Goal: Task Accomplishment & Management: Manage account settings

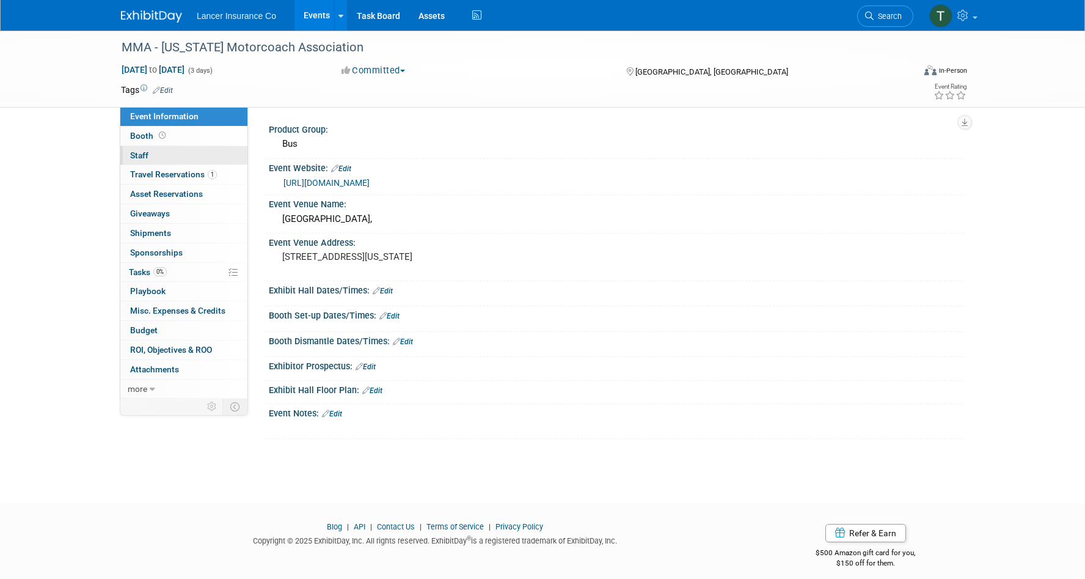
click at [148, 150] on span "Staff 0" at bounding box center [139, 155] width 18 height 10
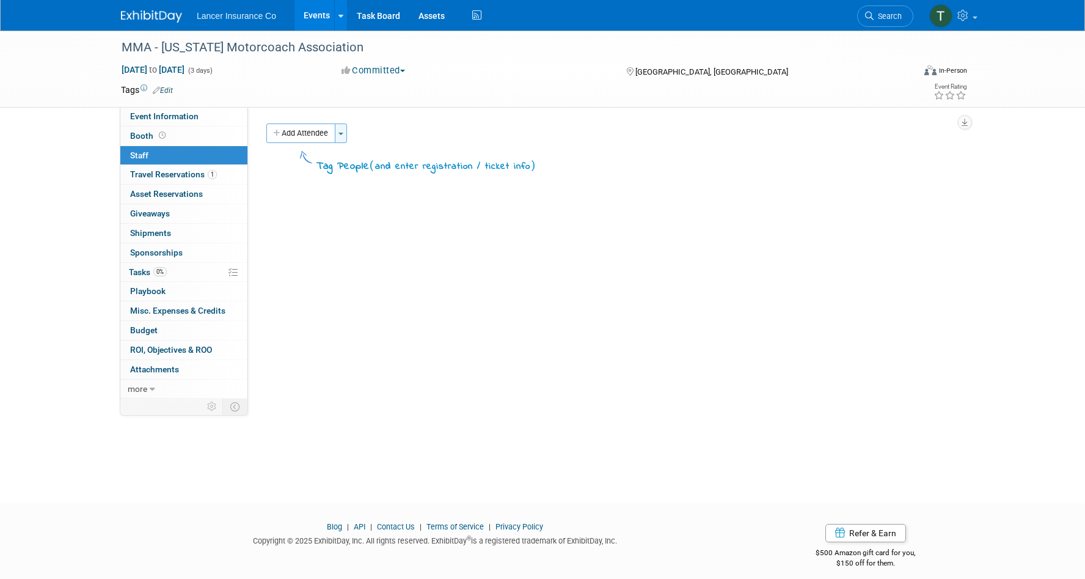
click at [337, 135] on button "Toggle Dropdown" at bounding box center [341, 133] width 12 height 20
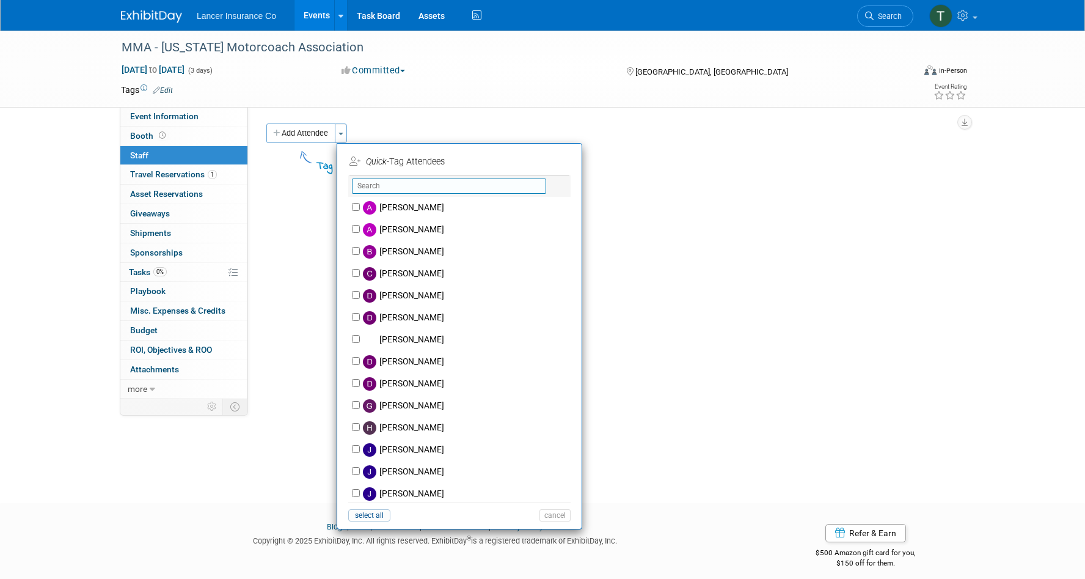
click at [389, 184] on input "text" at bounding box center [449, 185] width 194 height 15
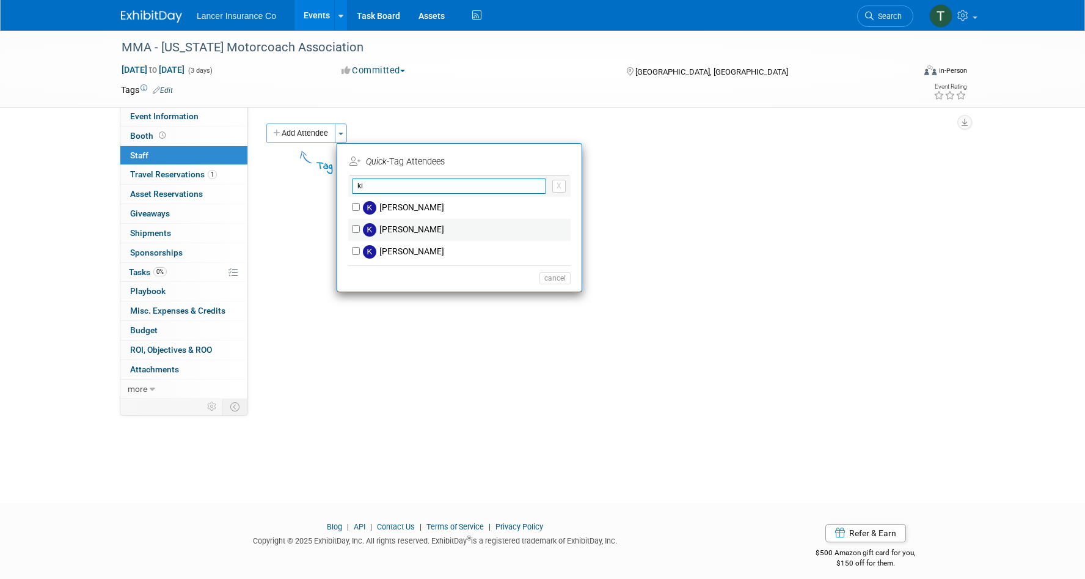
type input "ki"
click at [358, 228] on input "[PERSON_NAME]" at bounding box center [356, 229] width 8 height 8
checkbox input "true"
click at [551, 158] on button "Apply" at bounding box center [550, 162] width 37 height 18
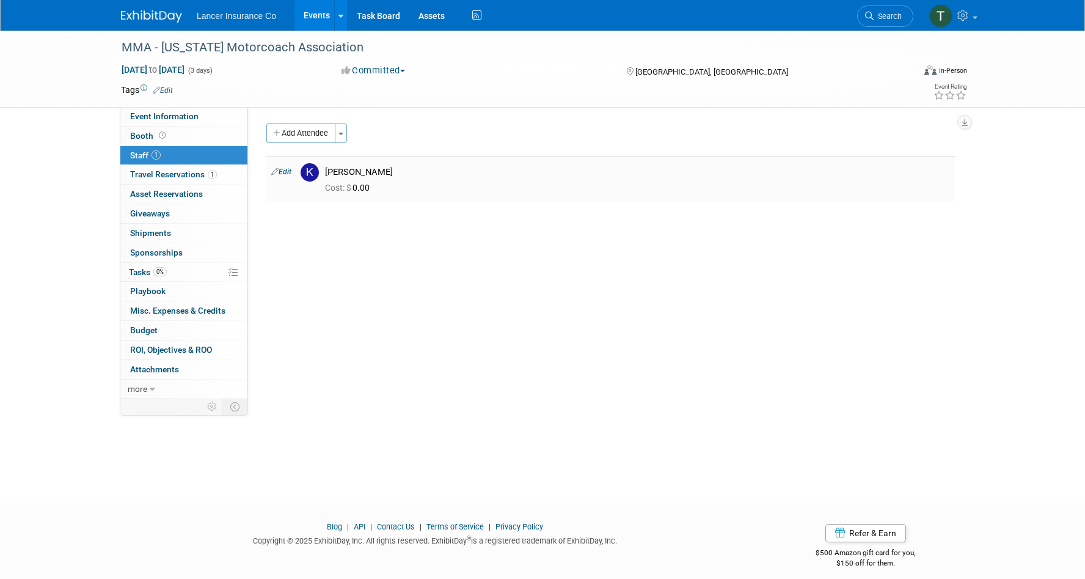
click at [287, 172] on link "Edit" at bounding box center [281, 171] width 20 height 9
select select "d37797e9-7e47-48a4-a94f-ecff5de7c8d1"
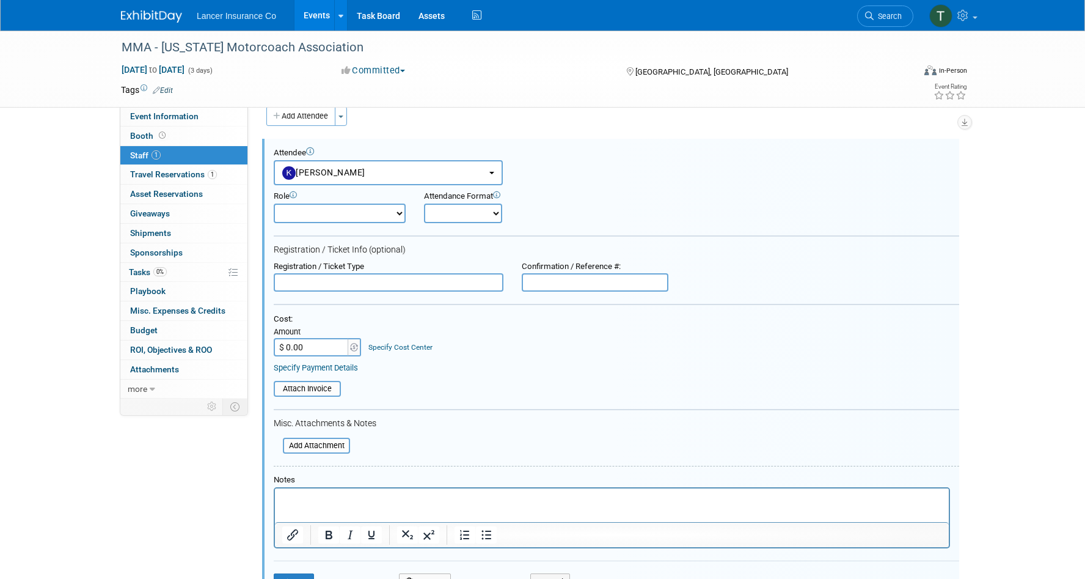
click at [339, 215] on select "Claims Representative Conference Attendee Demonstrator Host Loss Control Repres…" at bounding box center [340, 214] width 132 height 20
select select "5"
click at [274, 204] on select "Claims Representative Conference Attendee Demonstrator Host Loss Control Repres…" at bounding box center [340, 214] width 132 height 20
click at [314, 353] on input "$ 0.00" at bounding box center [312, 347] width 76 height 18
type input "$ 199.00"
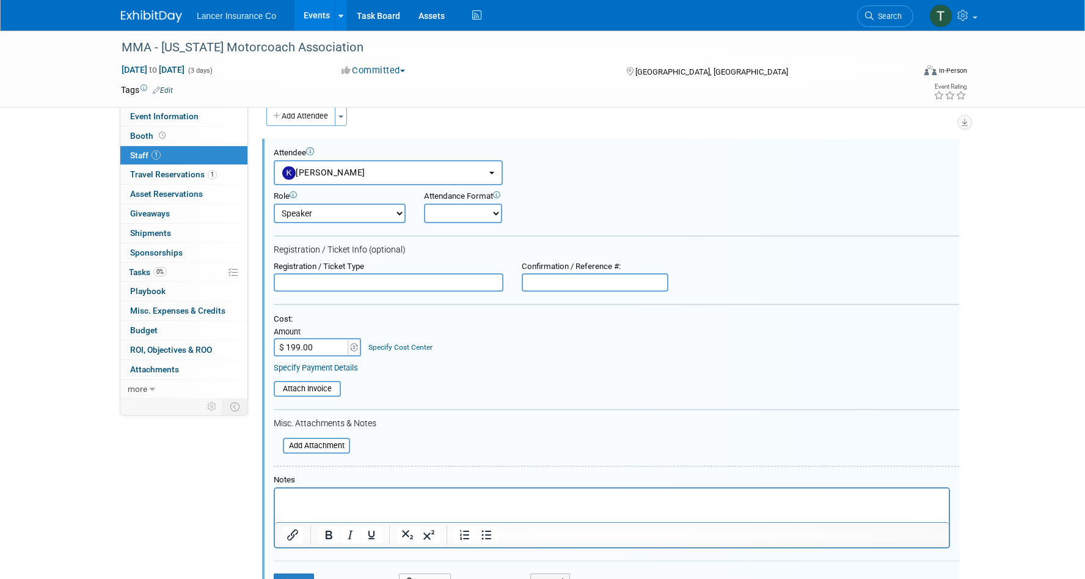
click at [376, 204] on select "Claims Representative Conference Attendee Demonstrator Host Loss Control Repres…" at bounding box center [340, 214] width 132 height 20
select select "100"
click at [274, 204] on select "Claims Representative Conference Attendee Demonstrator Host Loss Control Repres…" at bounding box center [340, 214] width 132 height 20
click at [472, 216] on select "Onsite Remote" at bounding box center [463, 214] width 78 height 20
select select "1"
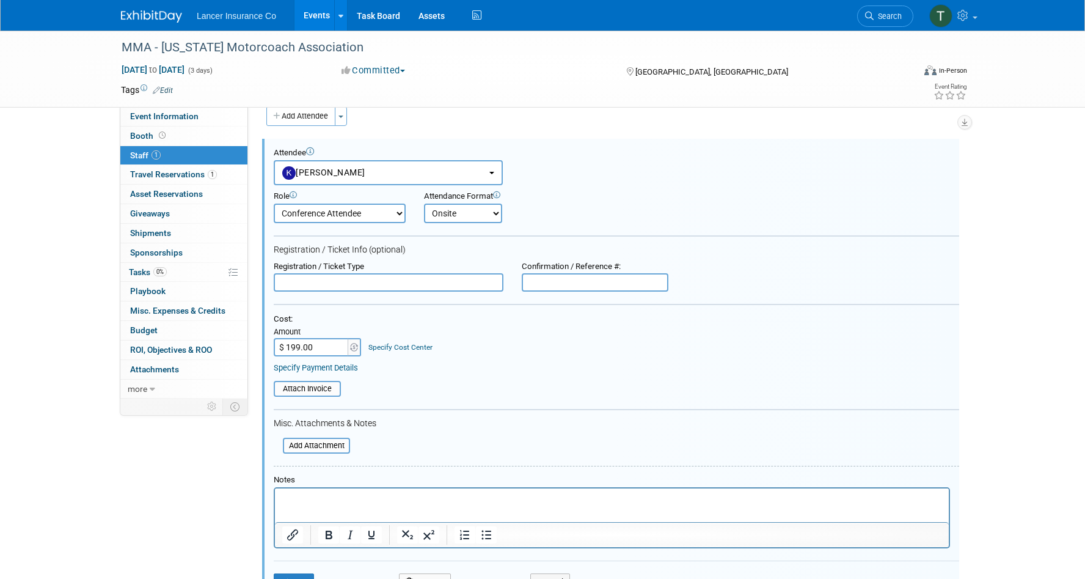
click at [424, 204] on select "Onsite Remote" at bounding box center [463, 214] width 78 height 20
click at [302, 389] on input "file" at bounding box center [266, 388] width 145 height 13
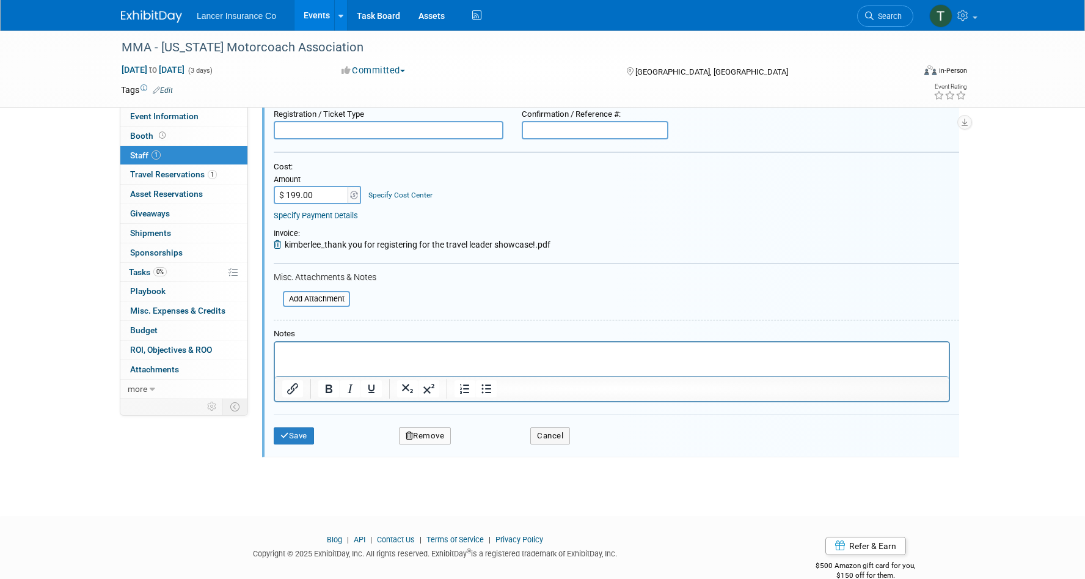
scroll to position [192, 0]
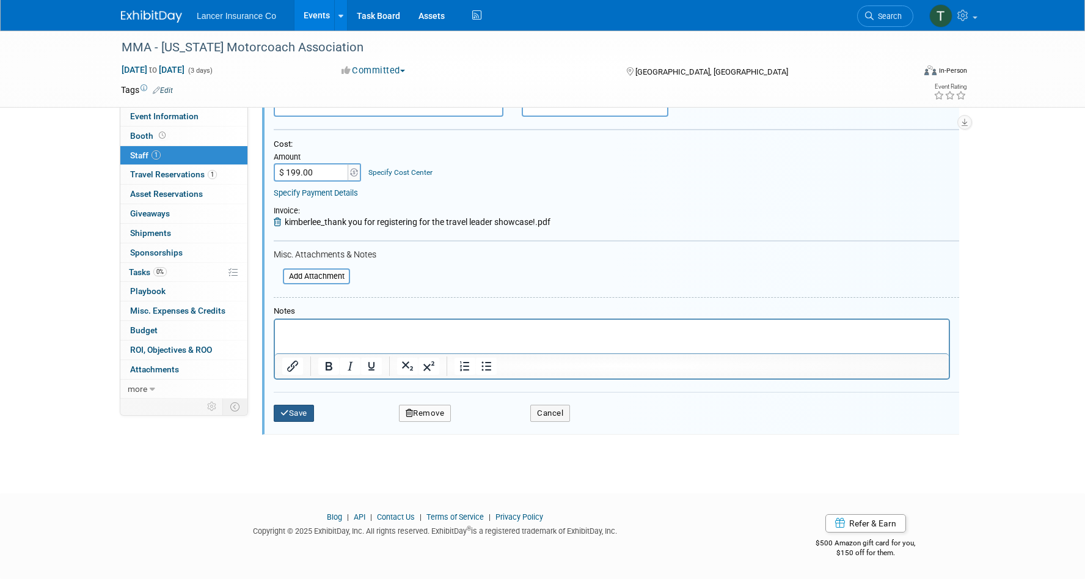
click at [296, 416] on button "Save" at bounding box center [294, 413] width 40 height 17
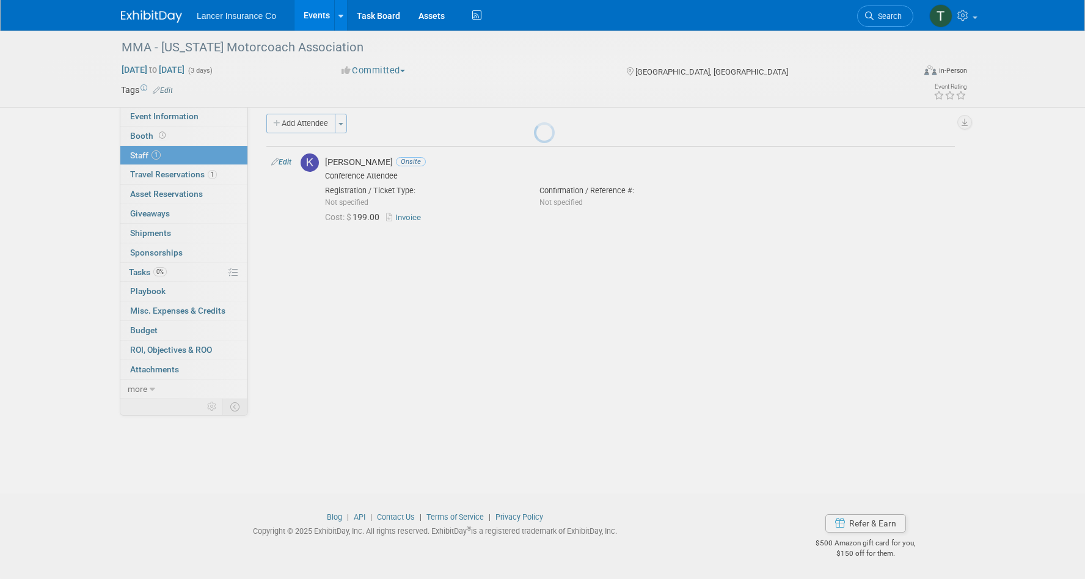
scroll to position [10, 0]
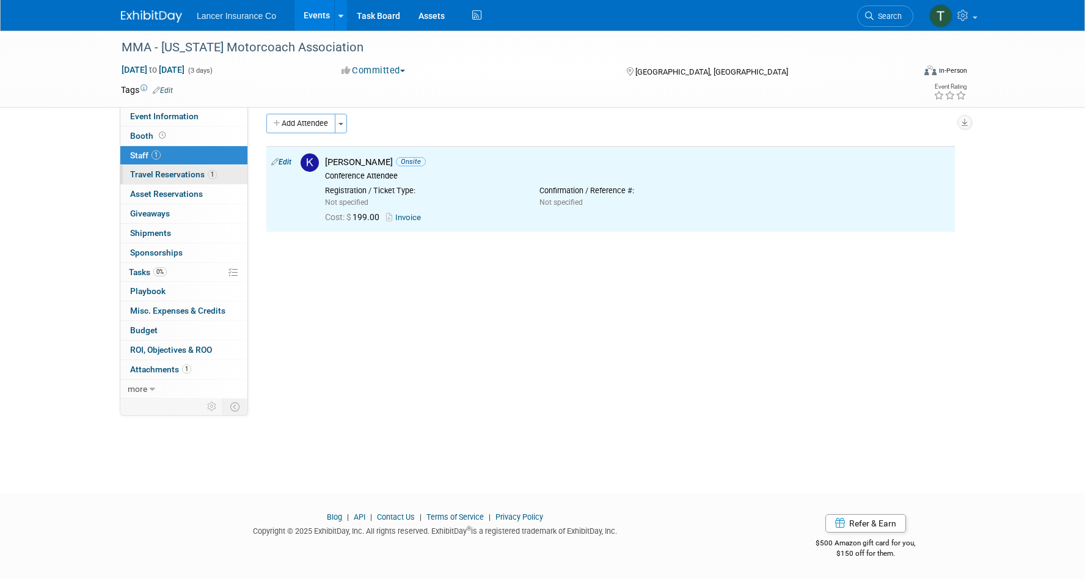
click at [183, 168] on link "1 Travel Reservations 1" at bounding box center [183, 174] width 127 height 19
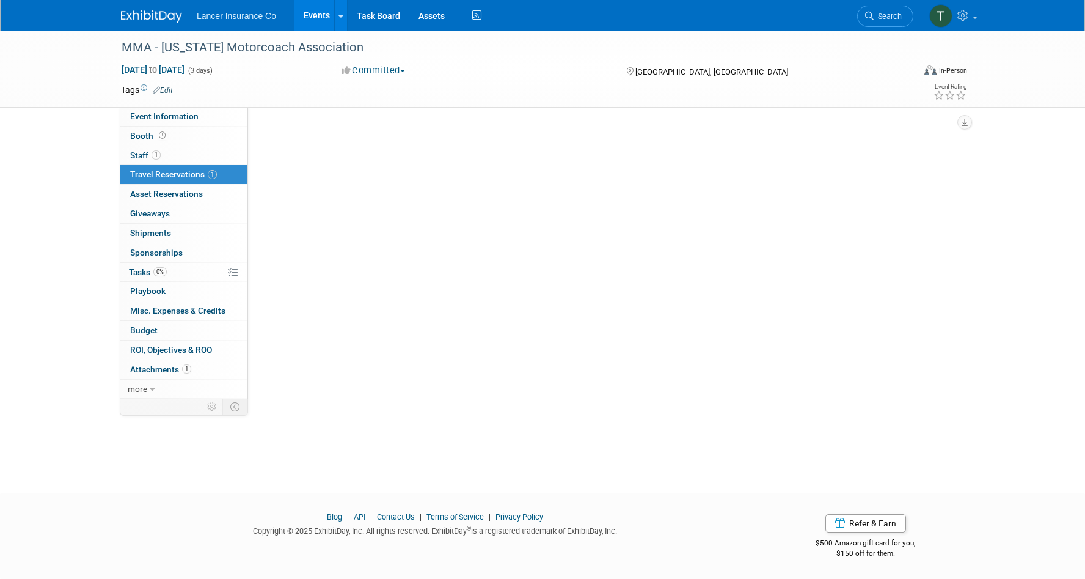
scroll to position [0, 0]
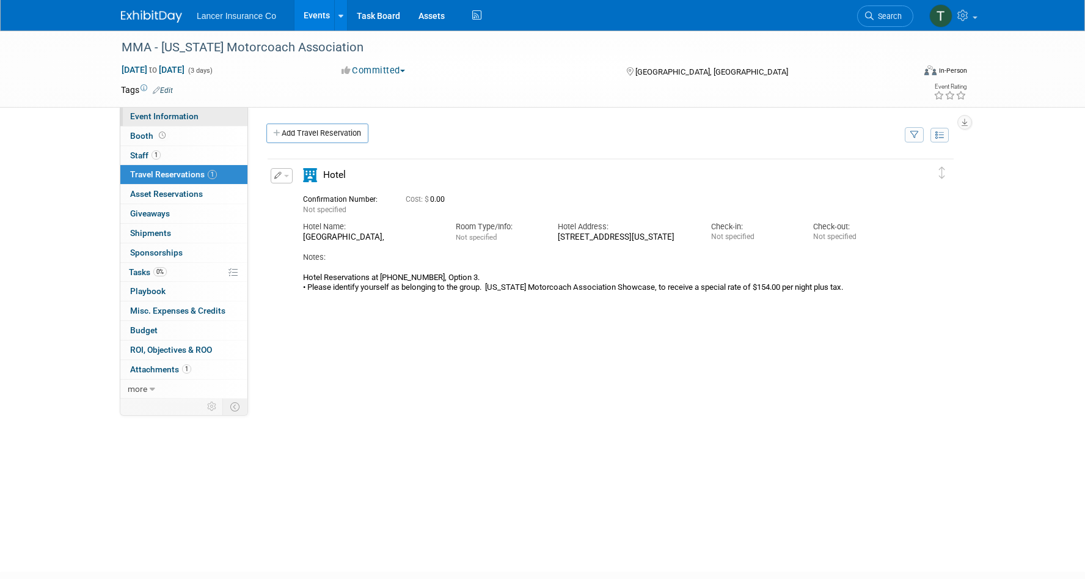
click at [148, 122] on link "Event Information" at bounding box center [183, 116] width 127 height 19
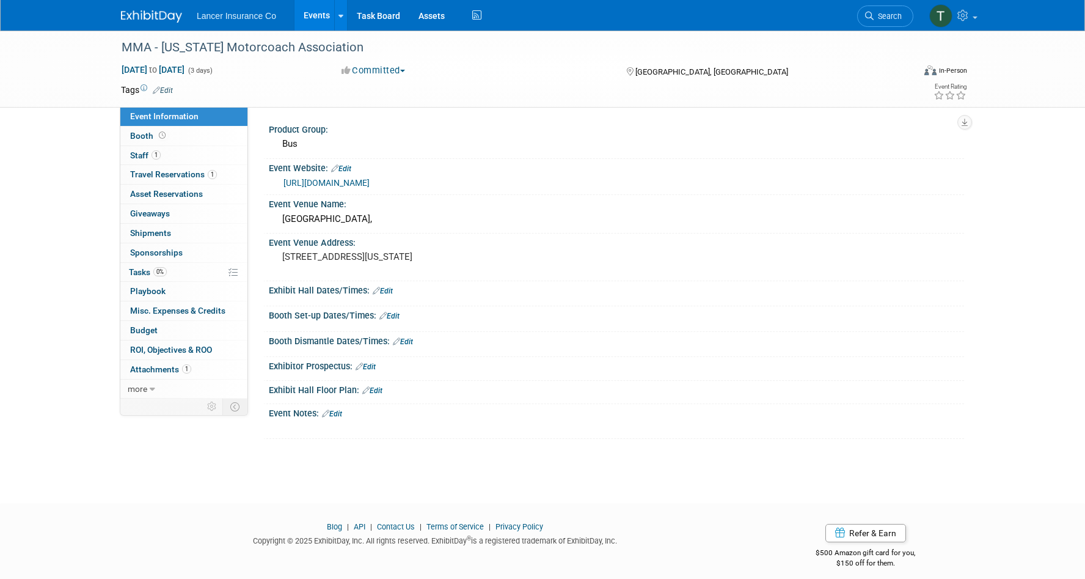
click at [332, 180] on link "https://marylandmotorcoach.org/event/2025-annual-group-leader-travel-showcase/" at bounding box center [327, 183] width 86 height 10
click at [145, 175] on span "Travel Reservations 1" at bounding box center [173, 174] width 87 height 10
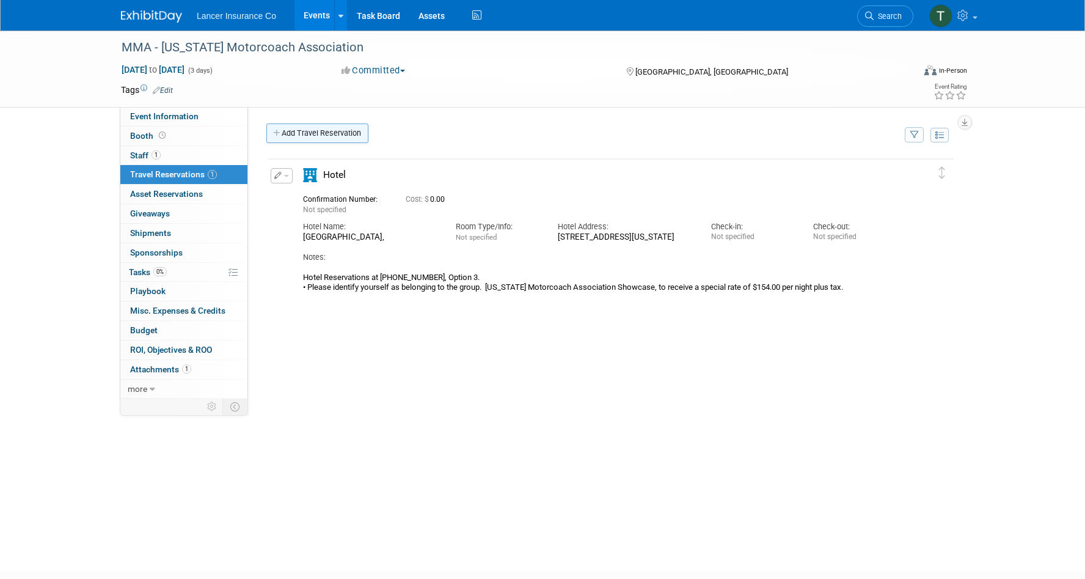
click at [312, 132] on link "Add Travel Reservation" at bounding box center [317, 133] width 102 height 20
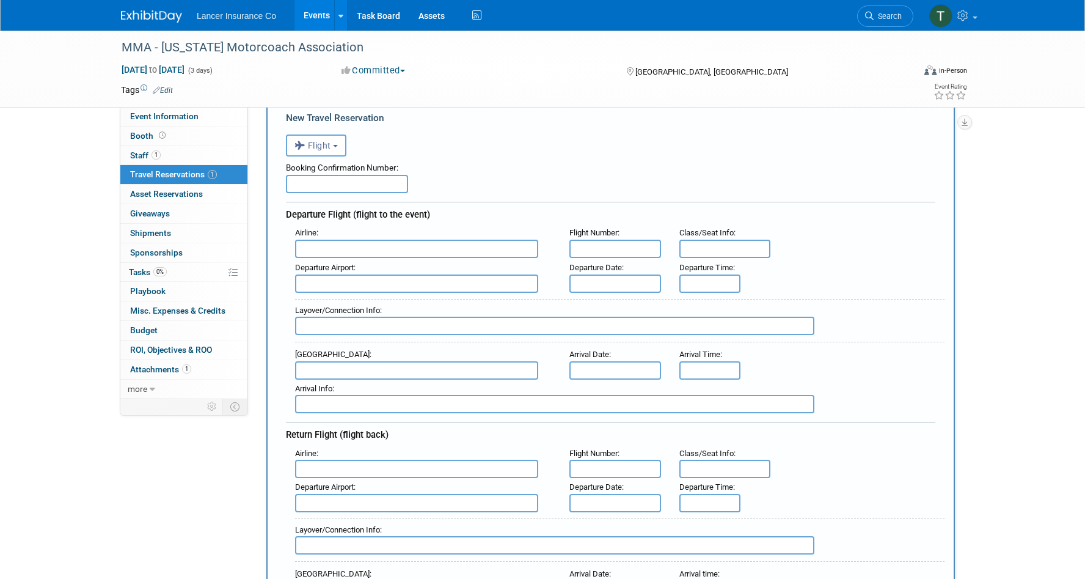
scroll to position [73, 0]
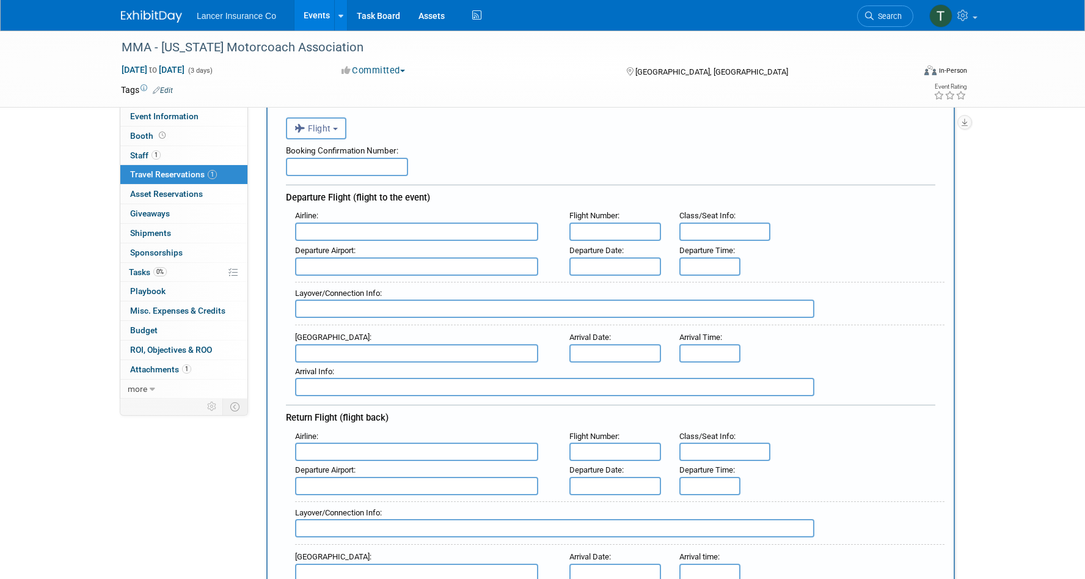
click at [338, 133] on button "Flight" at bounding box center [316, 128] width 61 height 22
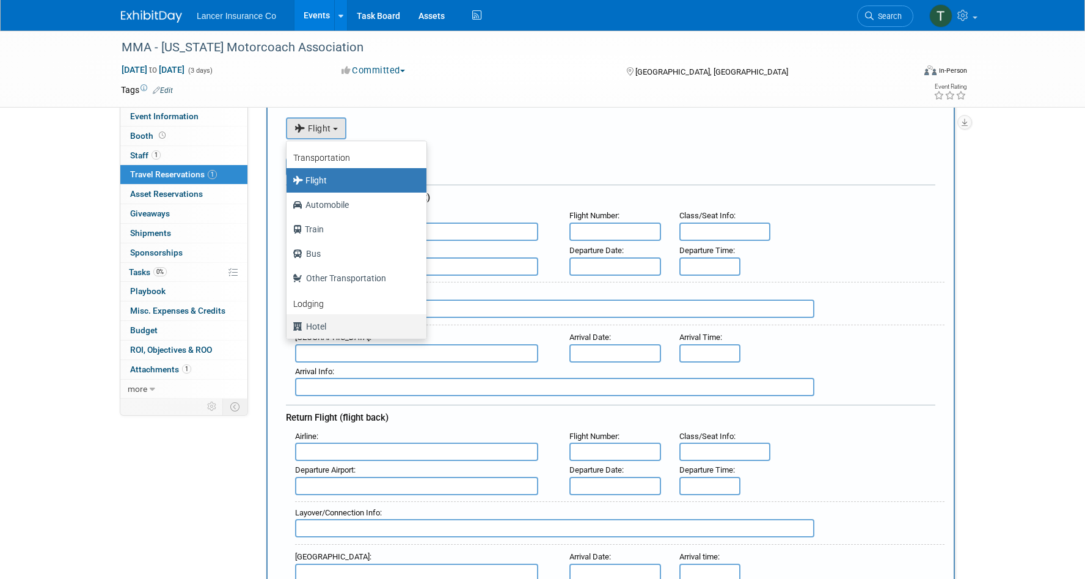
click at [307, 327] on label "Hotel" at bounding box center [354, 327] width 122 height 20
click at [288, 327] on input "Hotel" at bounding box center [285, 325] width 8 height 8
select select "6"
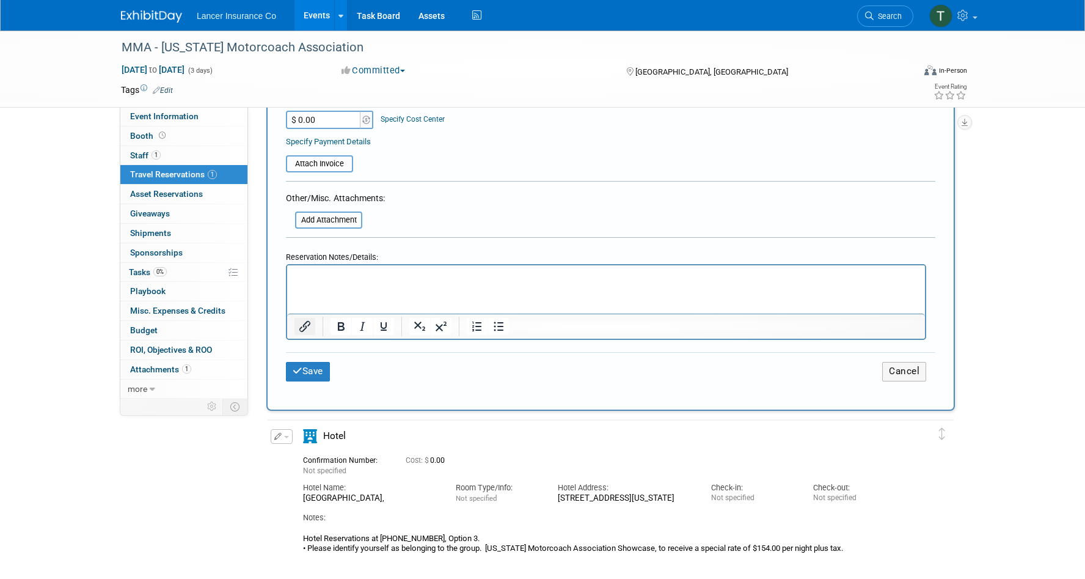
scroll to position [512, 0]
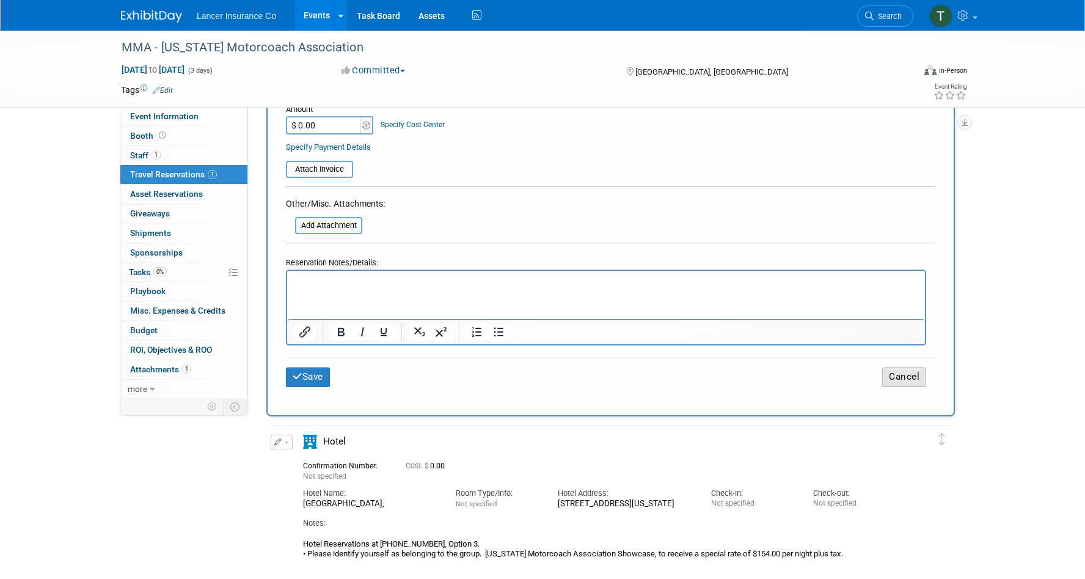
click at [907, 374] on button "Cancel" at bounding box center [904, 376] width 44 height 19
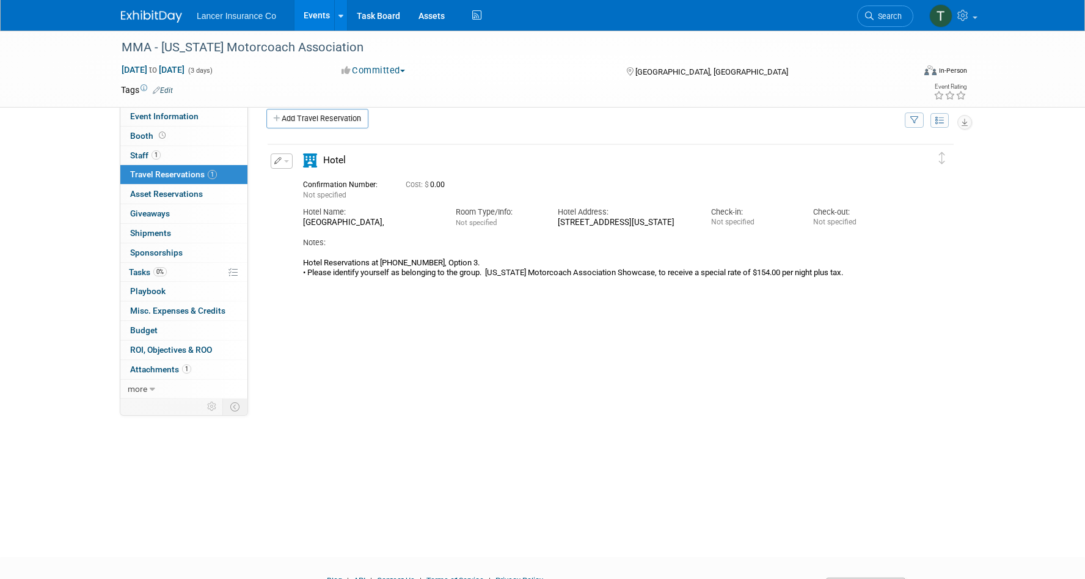
scroll to position [0, 0]
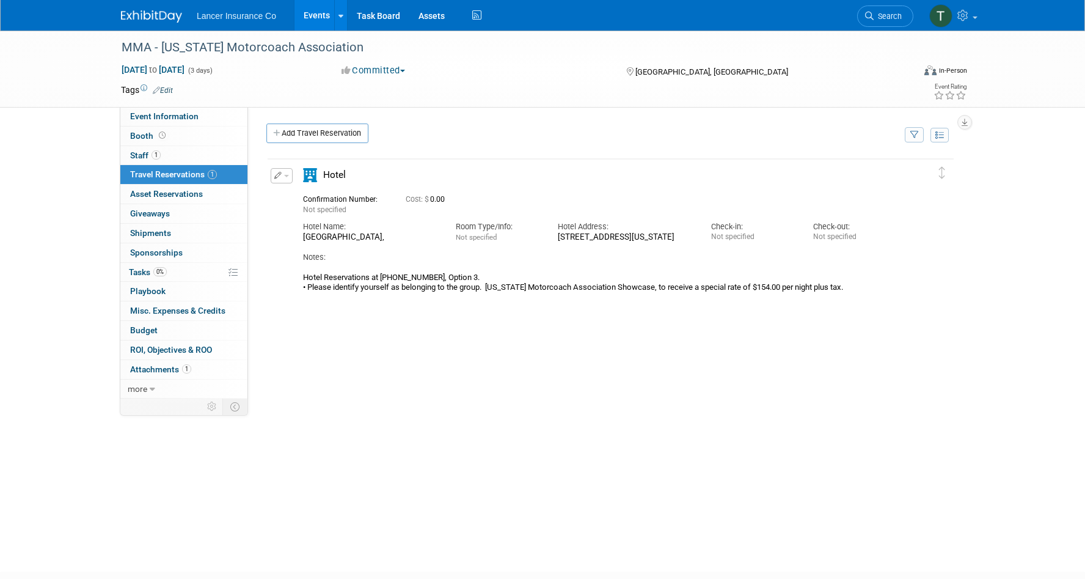
click at [288, 177] on button "button" at bounding box center [282, 175] width 22 height 15
click at [309, 204] on button "Edit Reservation" at bounding box center [322, 197] width 103 height 18
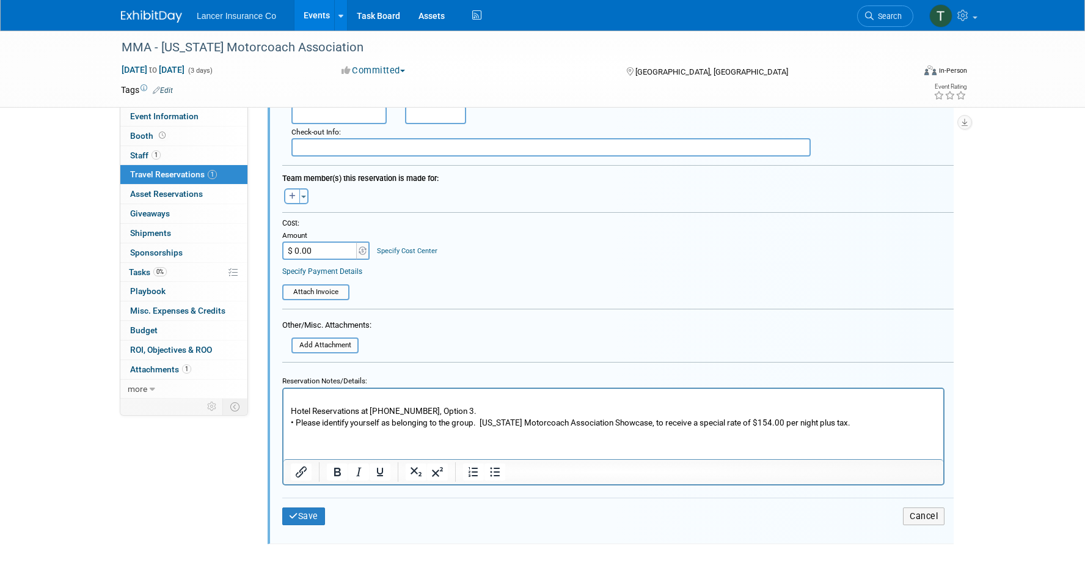
scroll to position [352, 0]
click at [304, 397] on p "Hotel Reservations at 717-339-0020, Option 3. • Please identify yourself as bel…" at bounding box center [614, 409] width 646 height 35
click at [549, 399] on p "Check In Saturday, September 27 th and out Tuesday, September 30 th Hotel Reser…" at bounding box center [614, 409] width 646 height 35
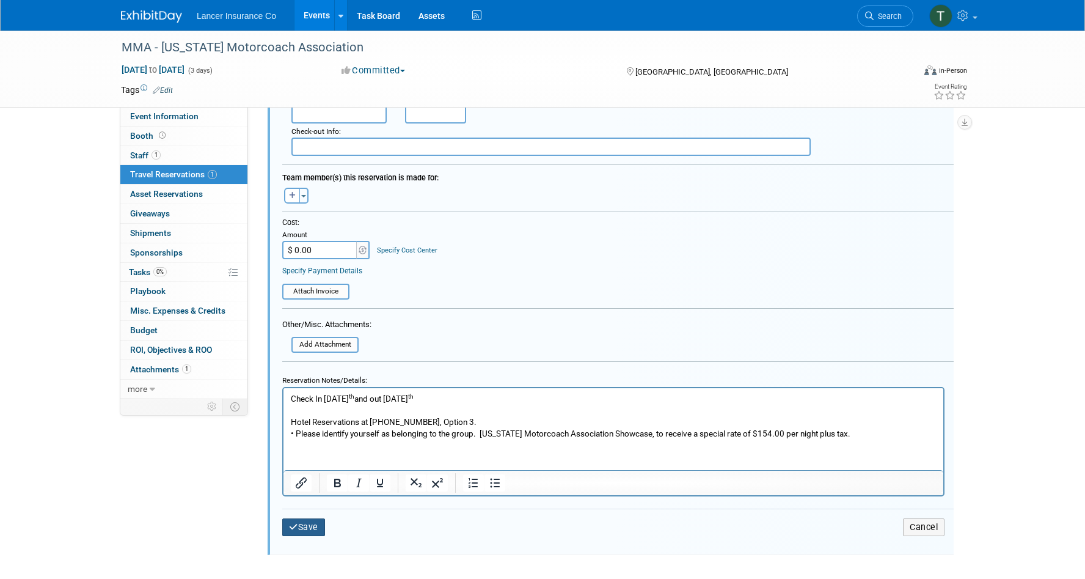
click at [309, 524] on button "Save" at bounding box center [303, 527] width 43 height 18
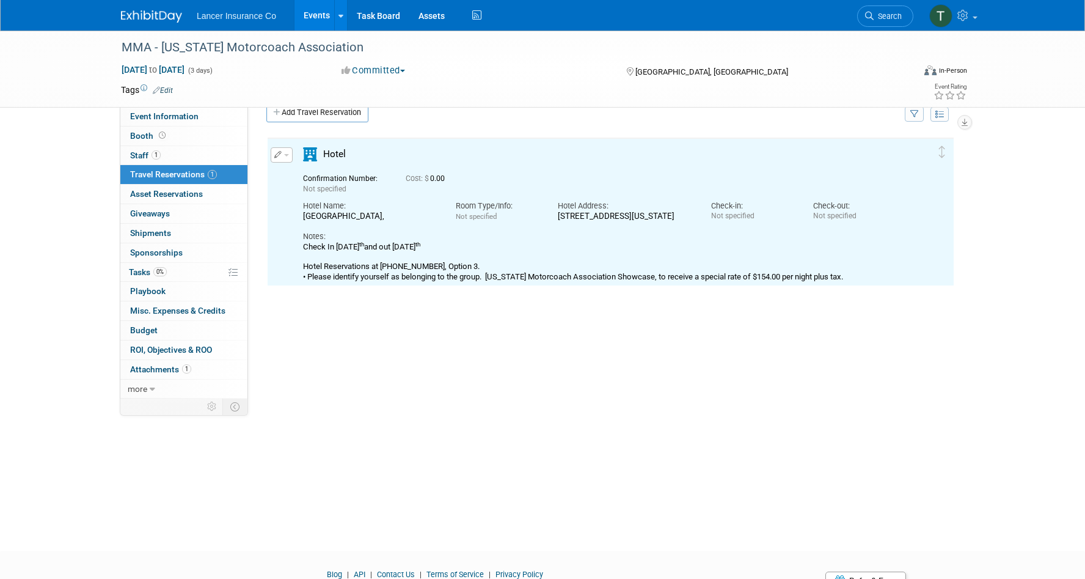
scroll to position [0, 0]
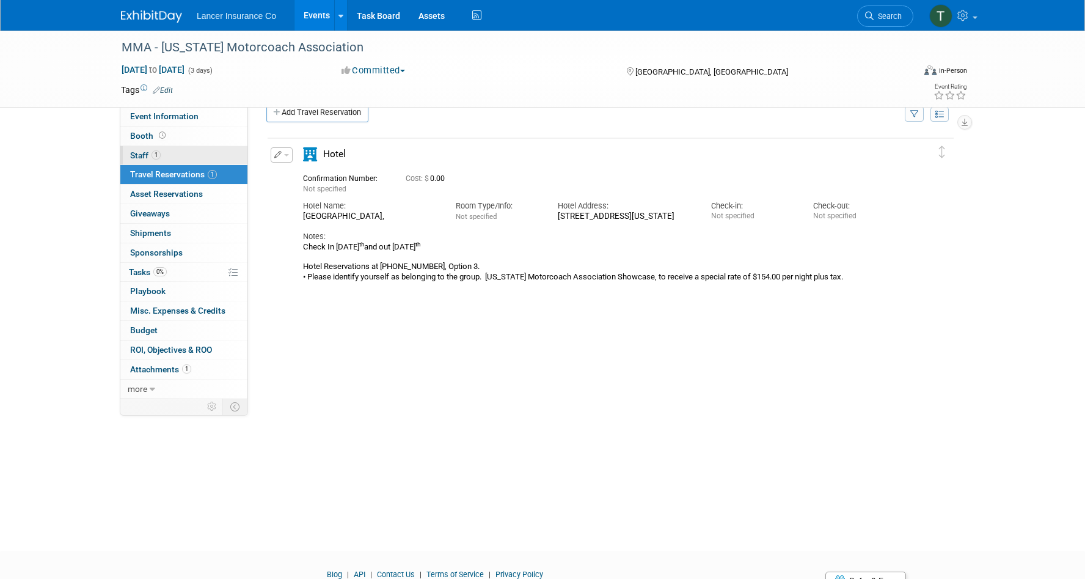
click at [136, 151] on span "Staff 1" at bounding box center [145, 155] width 31 height 10
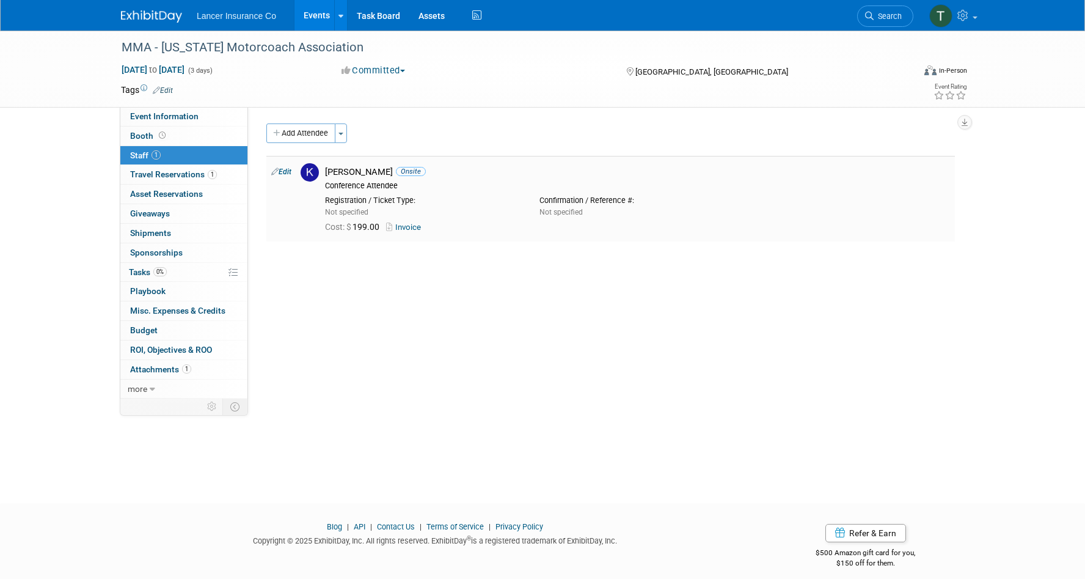
click at [410, 232] on div "Cost: $ 199.00 Invoice" at bounding box center [637, 227] width 625 height 11
click at [408, 227] on link "Invoice" at bounding box center [406, 226] width 40 height 9
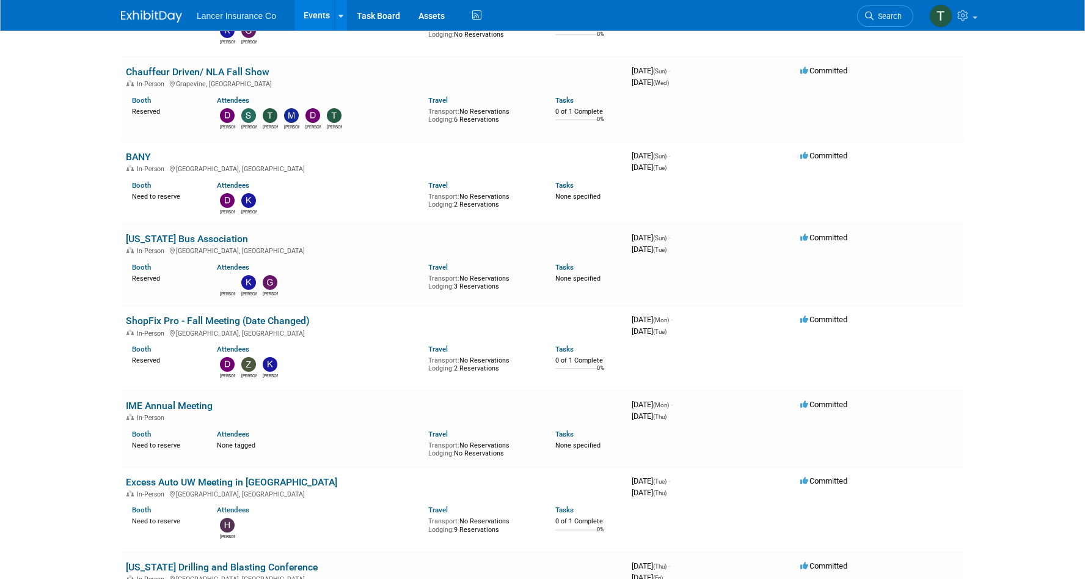
scroll to position [1526, 0]
click at [152, 239] on link "California Bus Association" at bounding box center [187, 240] width 122 height 12
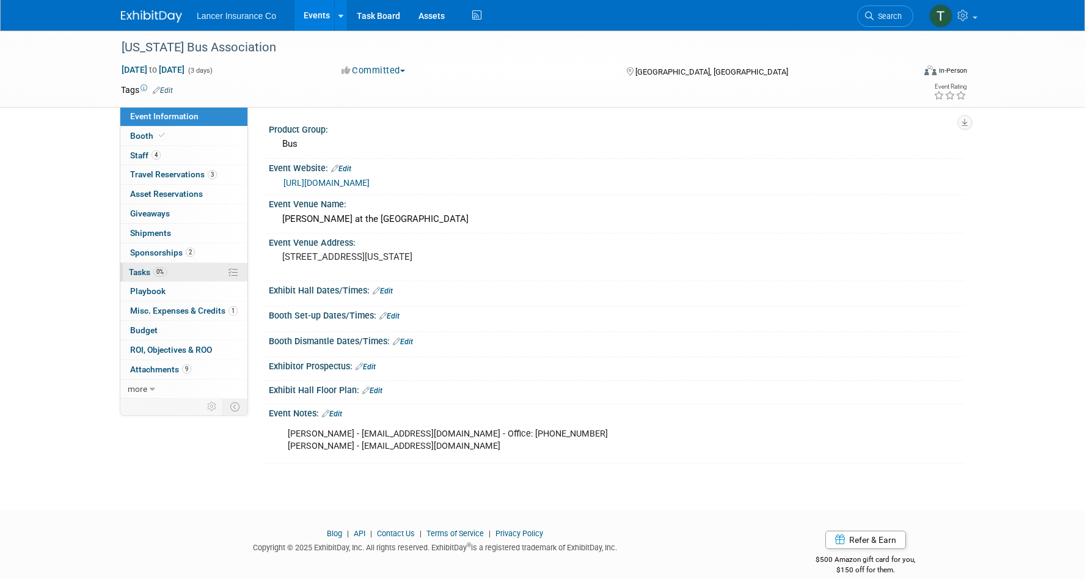
click at [137, 269] on span "Tasks 0%" at bounding box center [148, 272] width 38 height 10
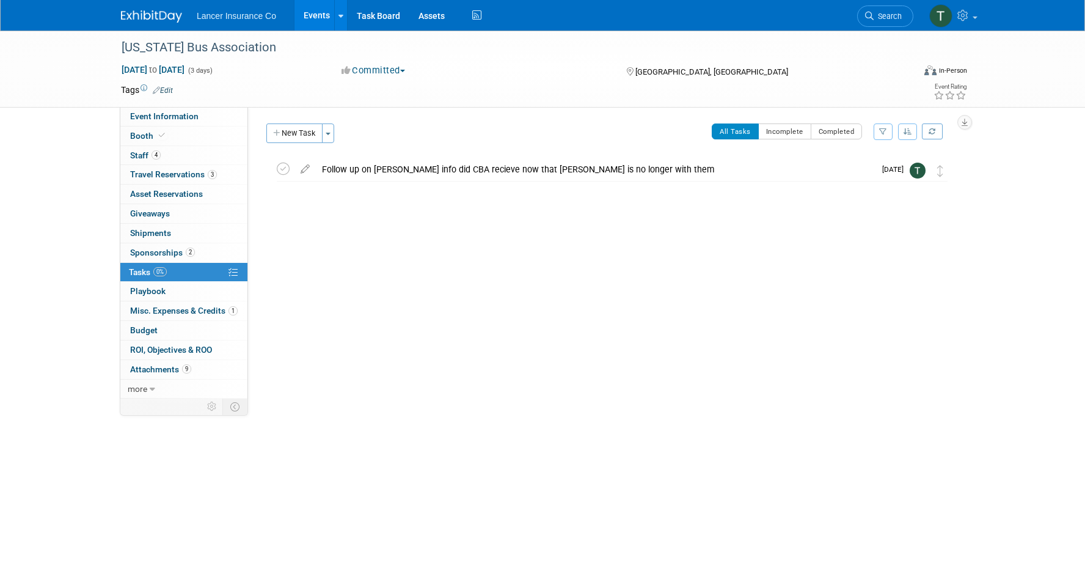
click at [324, 18] on link "Events" at bounding box center [317, 15] width 45 height 31
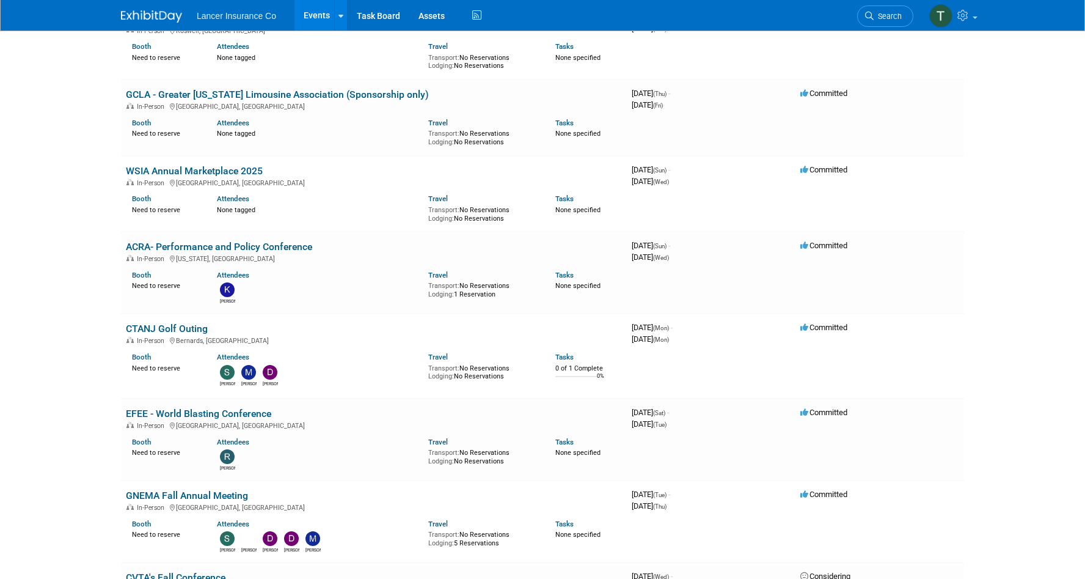
scroll to position [374, 0]
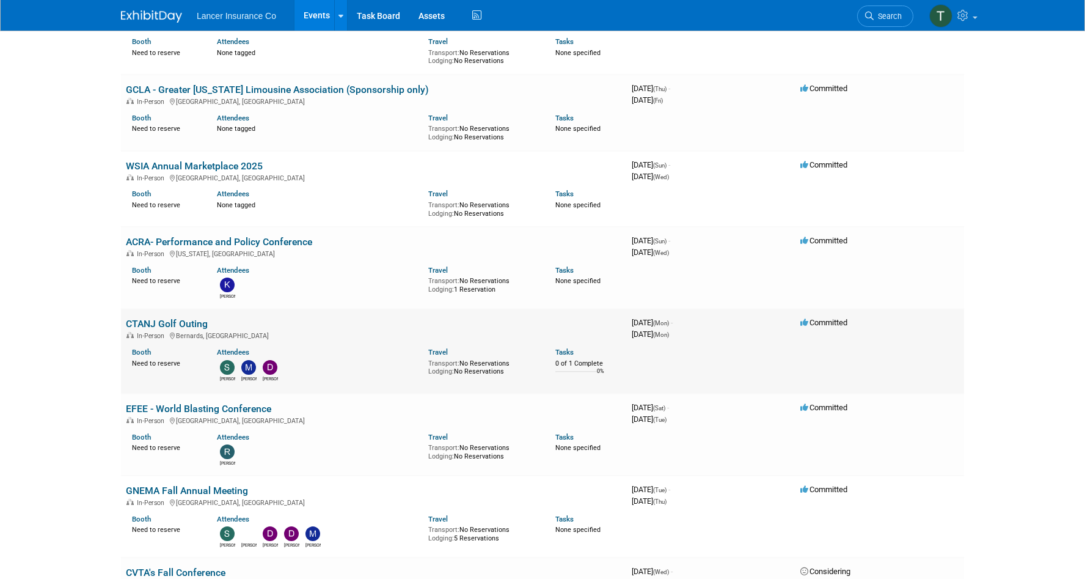
click at [162, 325] on link "CTANJ Golf Outing" at bounding box center [167, 324] width 82 height 12
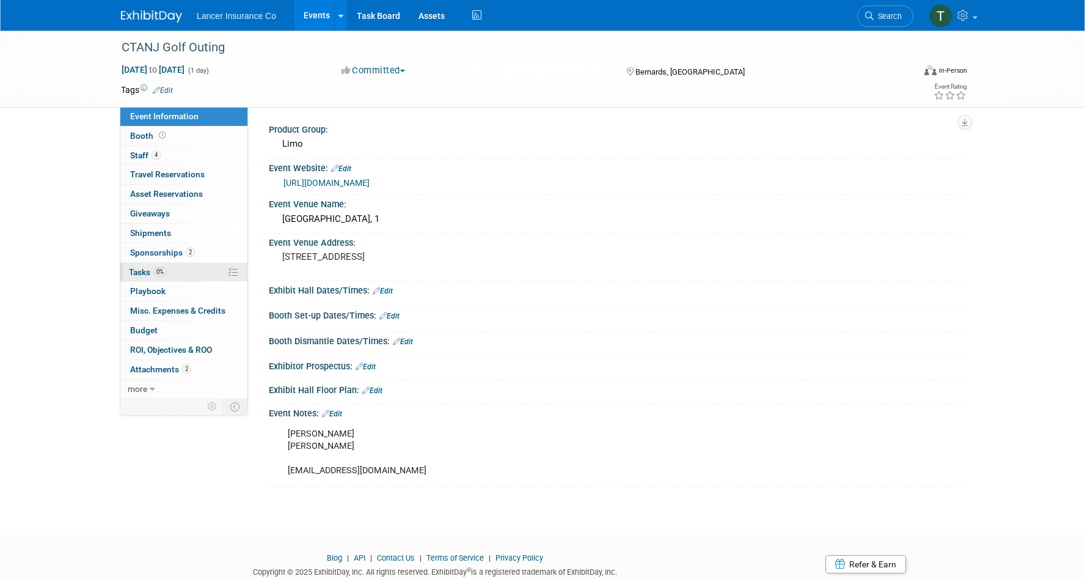
click at [153, 270] on span "Tasks 0%" at bounding box center [148, 272] width 38 height 10
